Goal: Navigation & Orientation: Find specific page/section

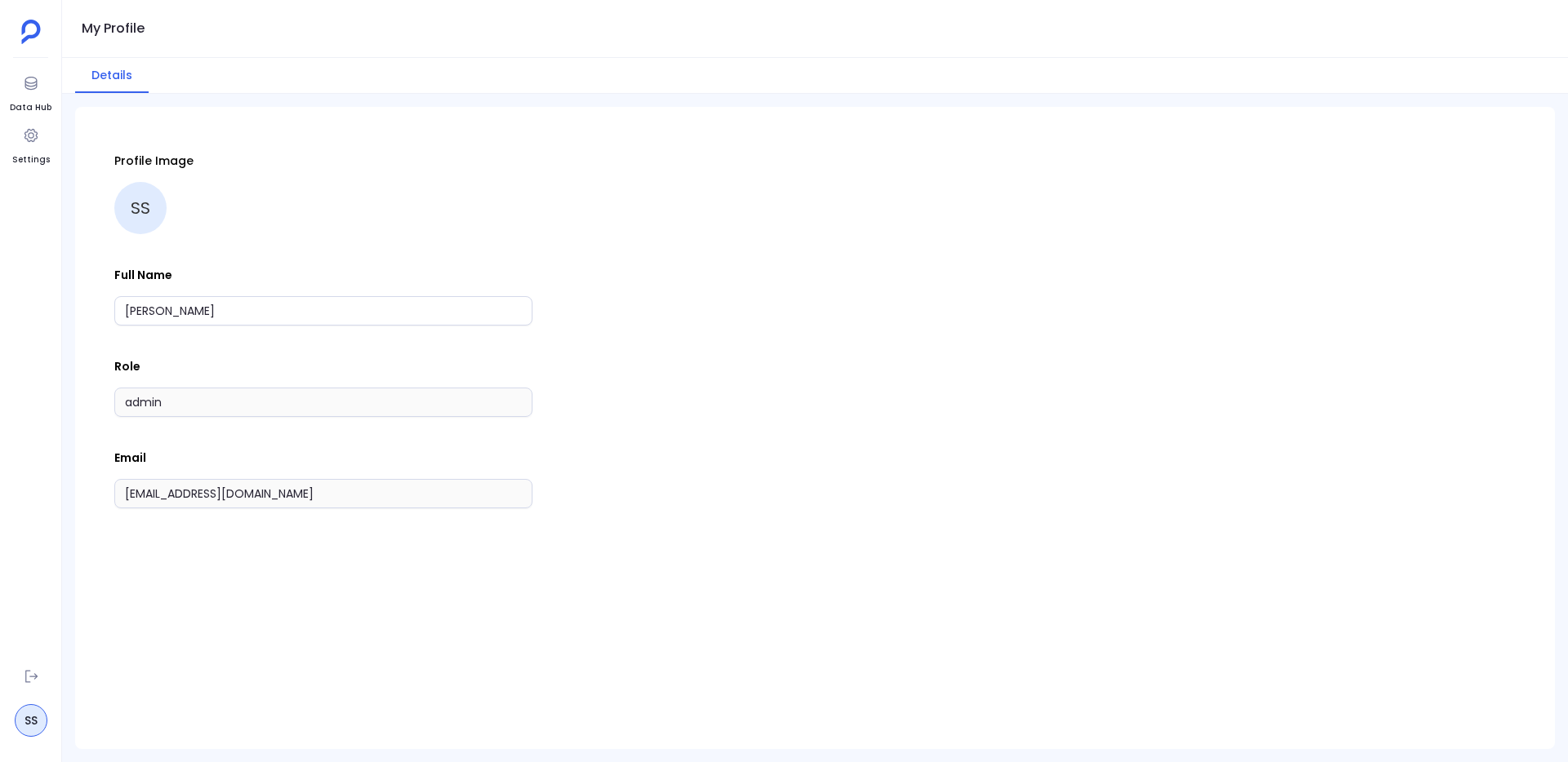
click at [24, 33] on img at bounding box center [31, 32] width 20 height 25
click at [30, 29] on img at bounding box center [31, 32] width 20 height 25
click at [31, 718] on link "SS" at bounding box center [31, 720] width 32 height 32
click at [32, 82] on icon at bounding box center [31, 83] width 12 height 13
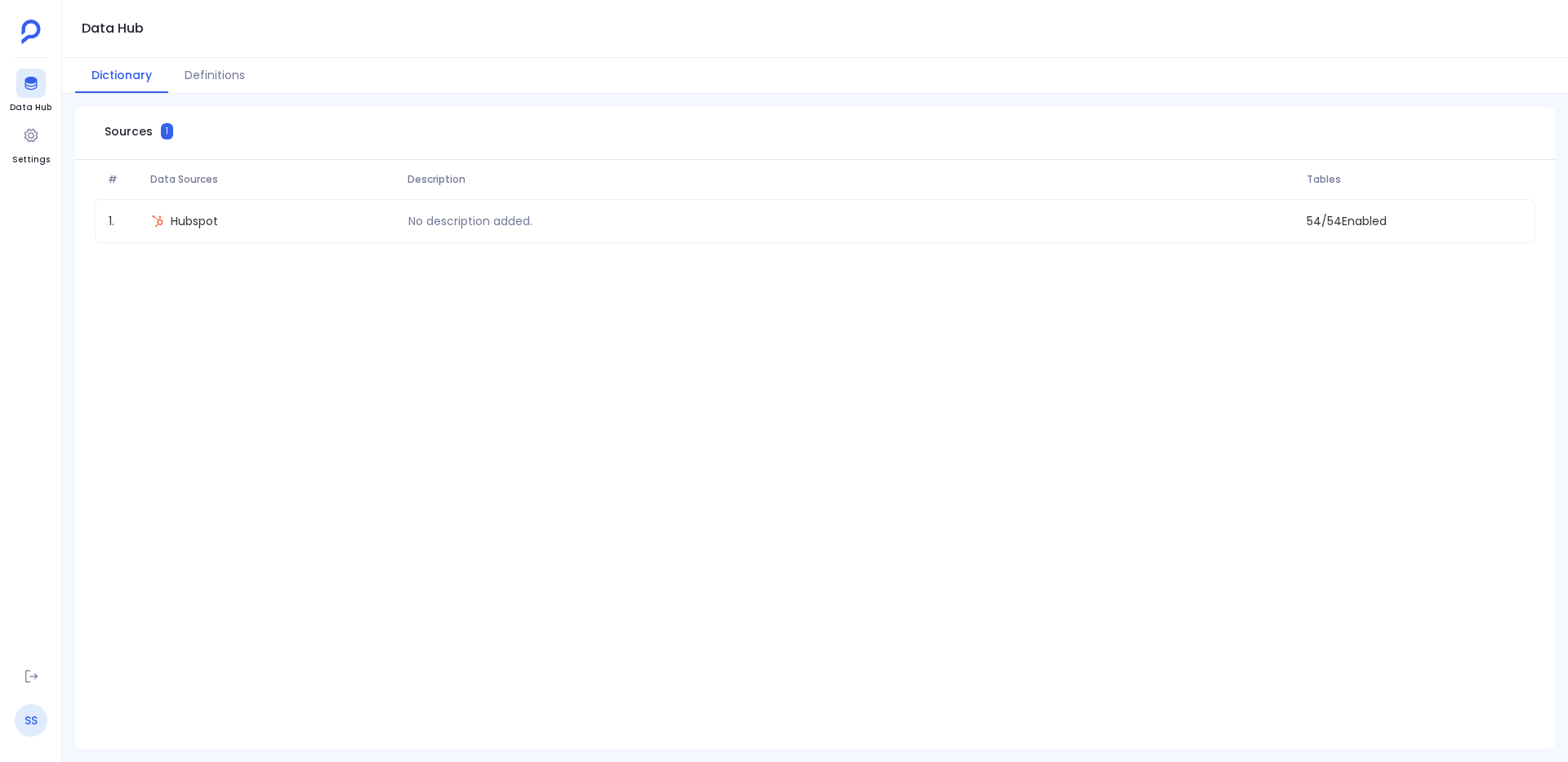
click at [26, 717] on link "SS" at bounding box center [31, 720] width 32 height 32
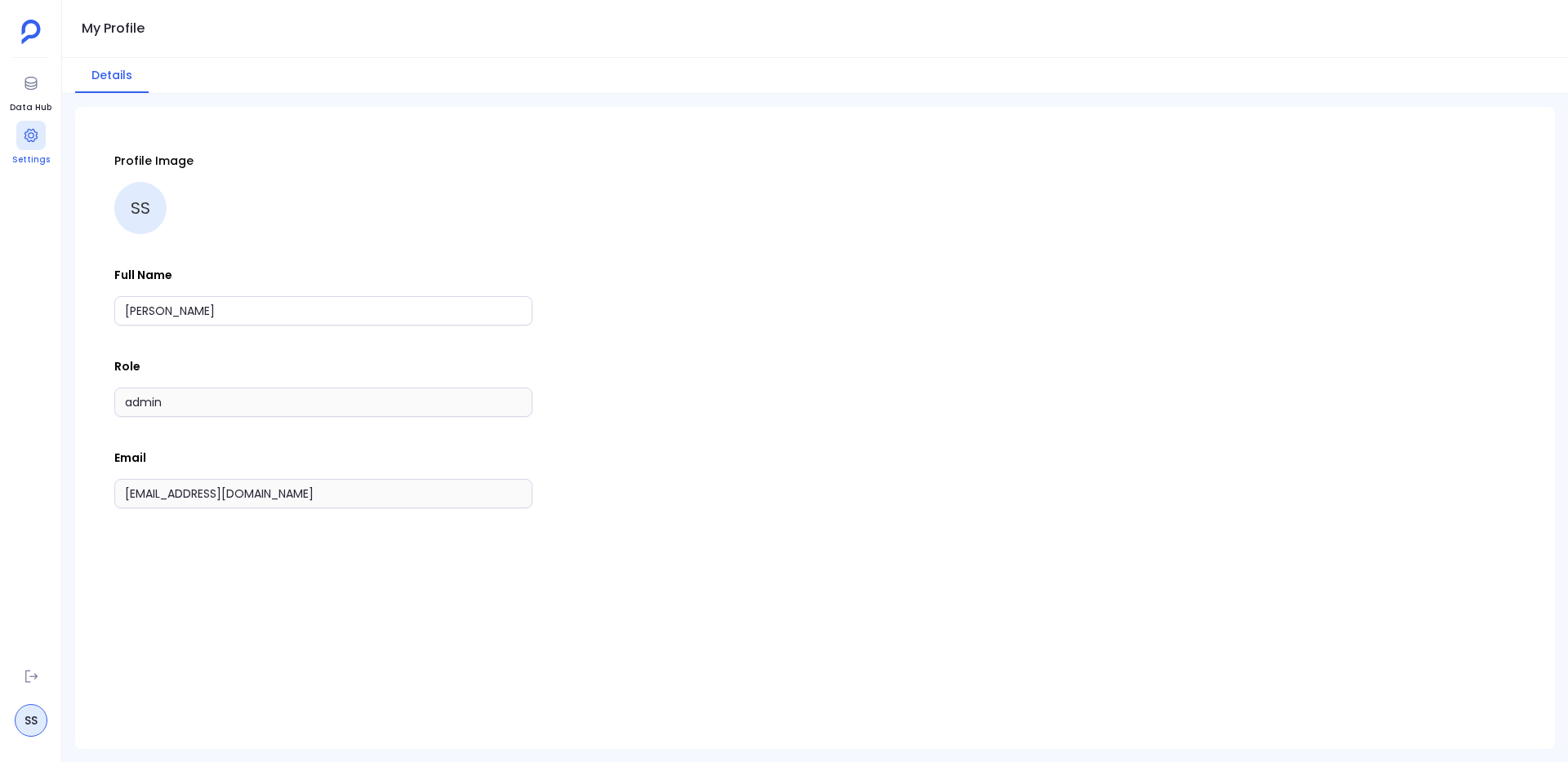
click at [32, 140] on icon at bounding box center [31, 136] width 17 height 17
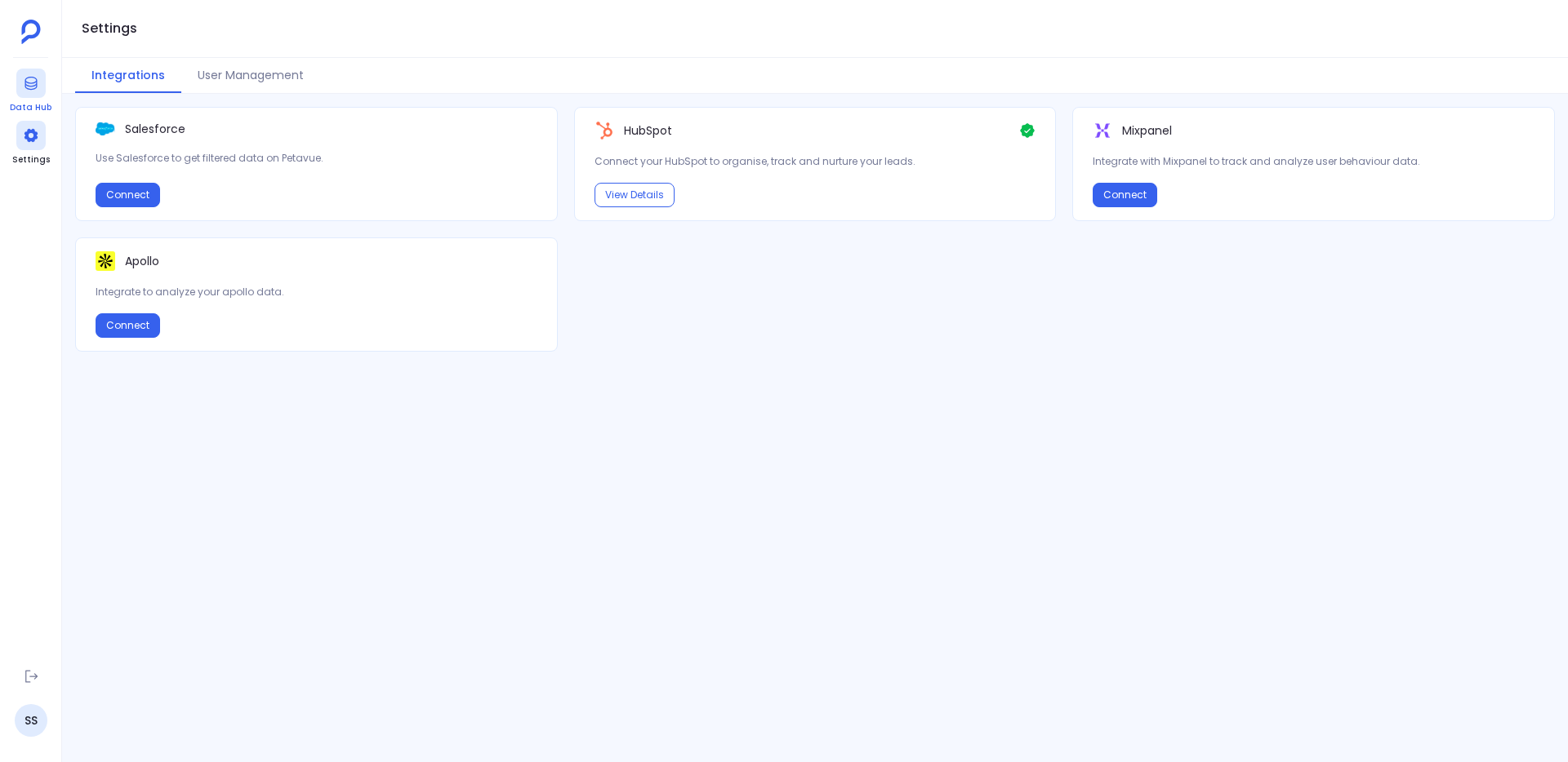
click at [32, 93] on div at bounding box center [31, 83] width 30 height 30
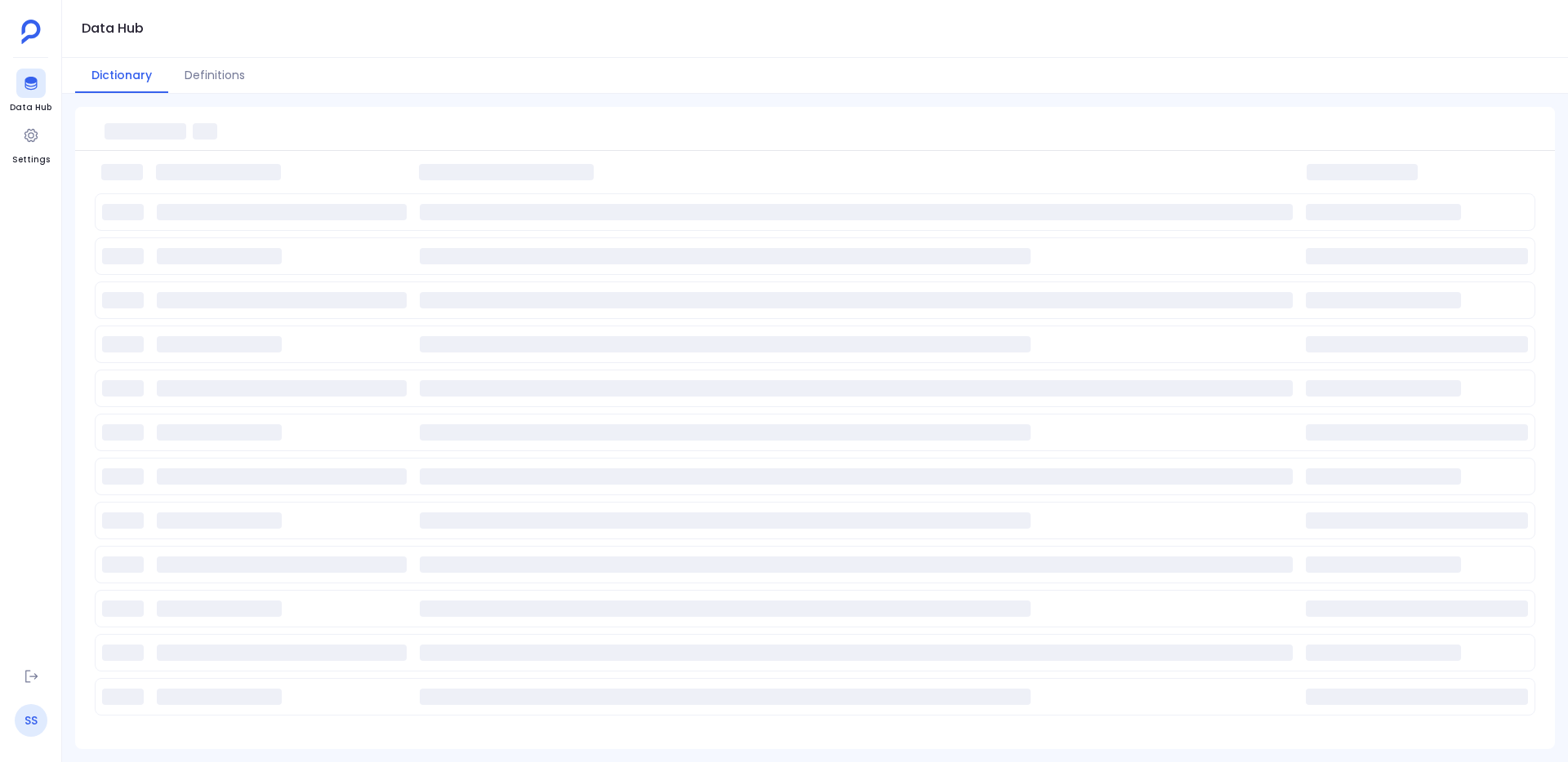
click at [28, 726] on link "SS" at bounding box center [31, 720] width 32 height 32
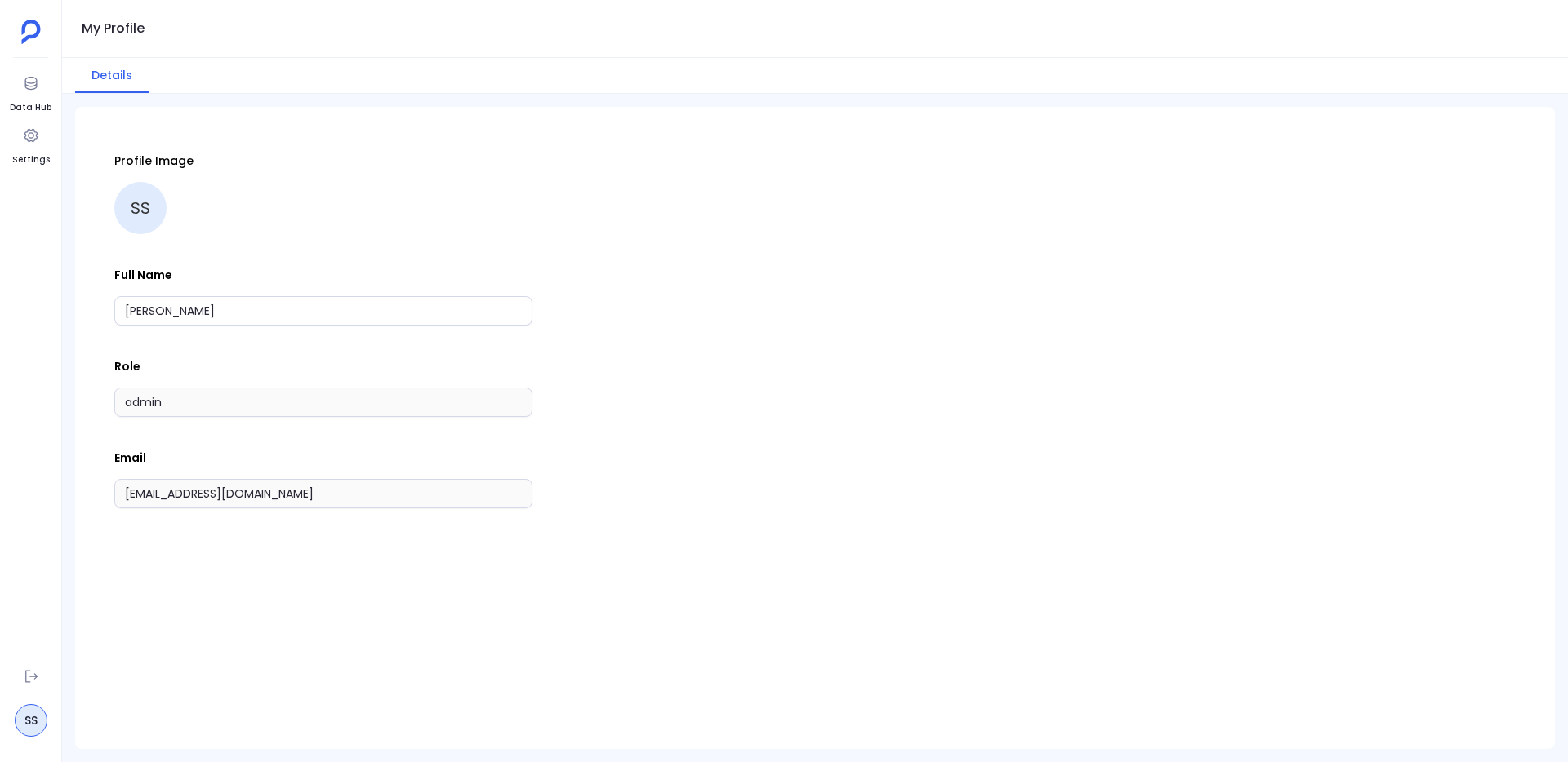
click at [34, 30] on img at bounding box center [31, 32] width 20 height 25
click at [11, 30] on aside "Data Hub Settings SS" at bounding box center [31, 381] width 62 height 762
